Goal: Transaction & Acquisition: Purchase product/service

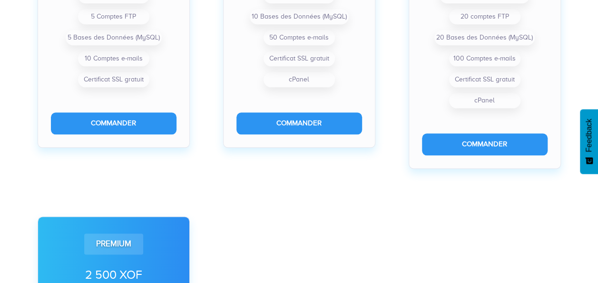
scroll to position [521, 0]
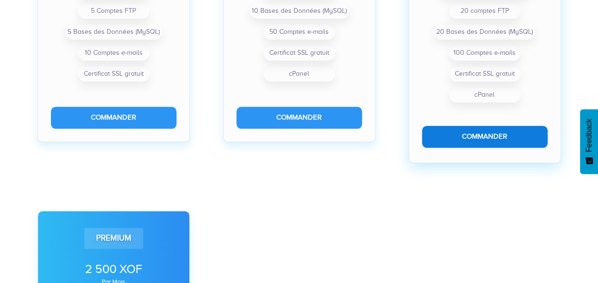
click at [447, 143] on button "Commander" at bounding box center [485, 136] width 126 height 21
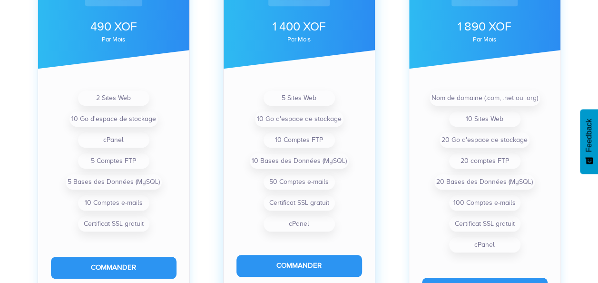
scroll to position [341, 0]
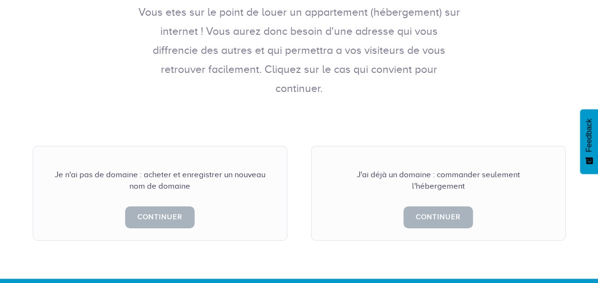
scroll to position [188, 0]
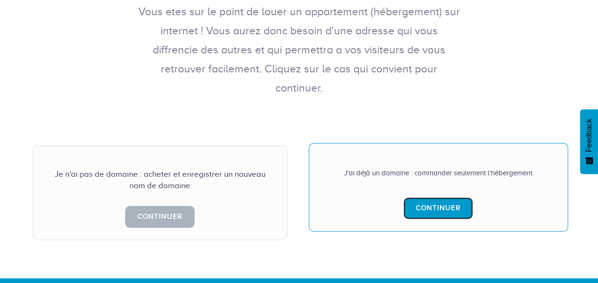
click at [434, 197] on link "Continuer" at bounding box center [438, 207] width 69 height 21
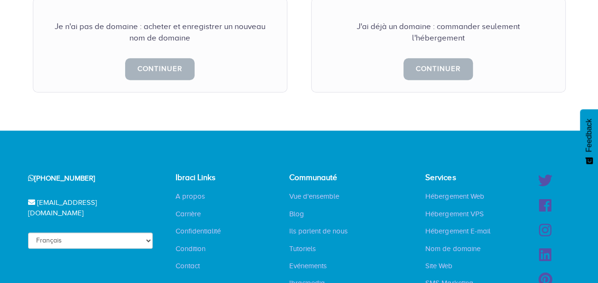
scroll to position [0, 0]
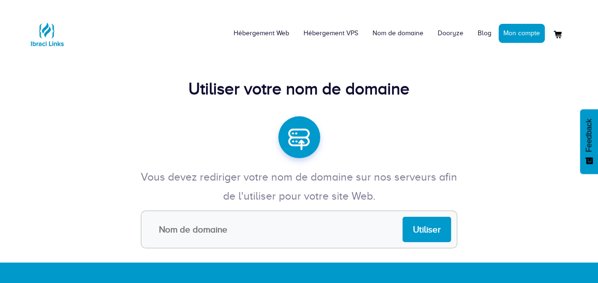
scroll to position [145, 0]
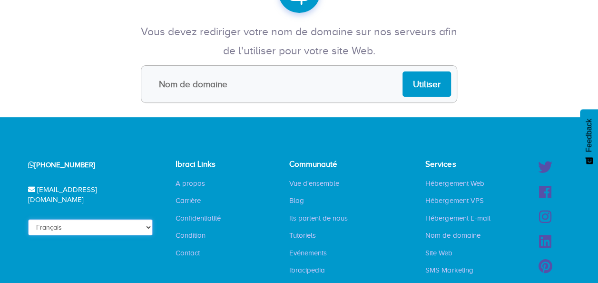
click at [103, 219] on select "Français English" at bounding box center [90, 227] width 125 height 16
select select "en"
click at [45, 219] on select "Français English" at bounding box center [90, 227] width 125 height 16
